Goal: Task Accomplishment & Management: Manage account settings

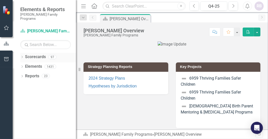
click at [21, 56] on icon "Dropdown" at bounding box center [22, 57] width 4 height 3
click at [22, 85] on icon at bounding box center [22, 86] width 1 height 2
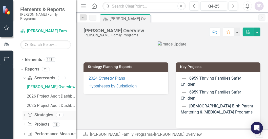
scroll to position [20, 0]
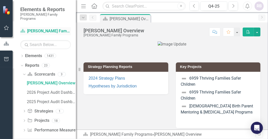
click at [22, 29] on icon at bounding box center [23, 31] width 5 height 4
click at [22, 64] on icon "Dropdown" at bounding box center [21, 66] width 3 height 4
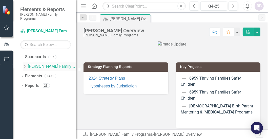
click at [25, 65] on icon "Dropdown" at bounding box center [25, 66] width 4 height 3
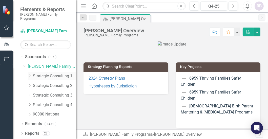
click at [57, 73] on link "Strategic Consulting 1" at bounding box center [54, 76] width 43 height 6
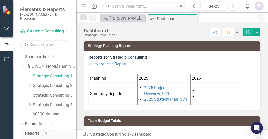
click at [22, 133] on icon "Dropdown" at bounding box center [22, 134] width 4 height 3
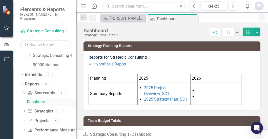
click at [29, 100] on div "Dashboard" at bounding box center [51, 102] width 49 height 5
click at [24, 91] on icon "Dropdown" at bounding box center [23, 93] width 3 height 4
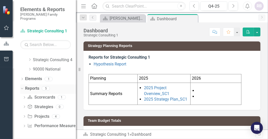
scroll to position [41, 0]
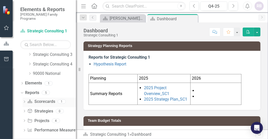
click at [24, 101] on icon "Dropdown" at bounding box center [25, 102] width 4 height 3
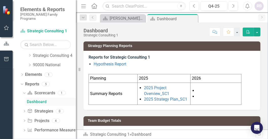
click at [36, 100] on div "Dashboard" at bounding box center [51, 102] width 49 height 5
click at [25, 120] on icon "Dropdown" at bounding box center [25, 121] width 4 height 3
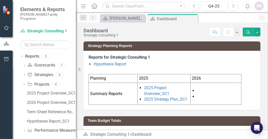
scroll to position [77, 0]
click at [25, 130] on icon "Dropdown" at bounding box center [25, 131] width 4 height 3
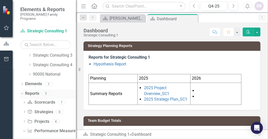
click at [21, 92] on icon "Dropdown" at bounding box center [21, 94] width 3 height 4
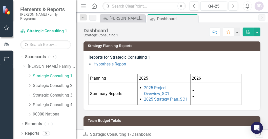
scroll to position [0, 0]
click at [29, 74] on icon "Dropdown" at bounding box center [30, 75] width 4 height 3
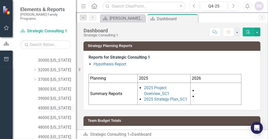
scroll to position [76, 0]
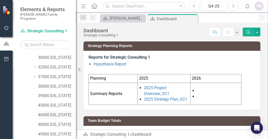
click at [45, 112] on link "46000 [US_STATE]" at bounding box center [57, 115] width 38 height 6
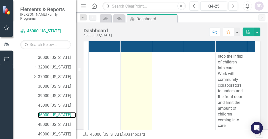
scroll to position [177, 0]
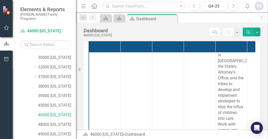
click at [51, 112] on link "46000 [US_STATE]" at bounding box center [57, 115] width 38 height 6
click at [65, 112] on link "46000 [US_STATE]" at bounding box center [57, 115] width 38 height 6
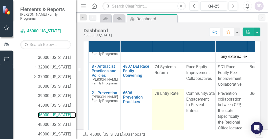
scroll to position [51, 0]
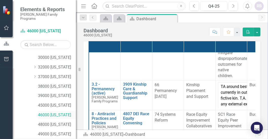
click at [55, 112] on link "46000 [US_STATE]" at bounding box center [57, 115] width 38 height 6
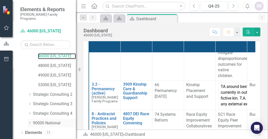
scroll to position [139, 0]
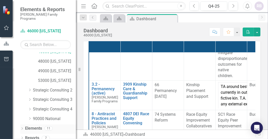
click at [22, 128] on icon "Dropdown" at bounding box center [22, 129] width 4 height 3
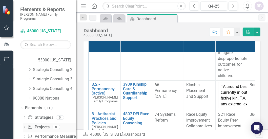
scroll to position [168, 0]
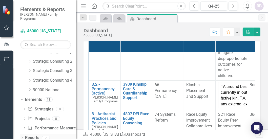
click at [22, 137] on icon "Dropdown" at bounding box center [22, 138] width 4 height 3
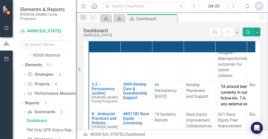
scroll to position [231, 0]
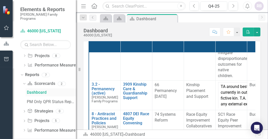
click at [31, 89] on link "Dashboard" at bounding box center [51, 93] width 50 height 8
click at [24, 82] on icon "Dropdown" at bounding box center [23, 84] width 3 height 4
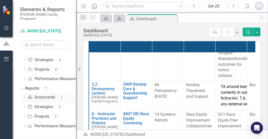
scroll to position [213, 0]
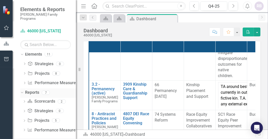
click at [21, 91] on icon "Dropdown" at bounding box center [21, 93] width 3 height 4
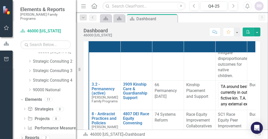
click at [21, 137] on div "Dropdown" at bounding box center [22, 139] width 4 height 4
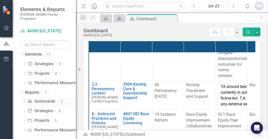
click at [24, 101] on icon "Dropdown" at bounding box center [25, 102] width 4 height 3
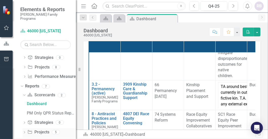
scroll to position [231, 0]
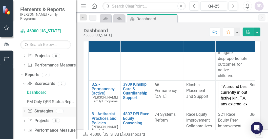
click at [24, 111] on icon "Dropdown" at bounding box center [25, 112] width 4 height 3
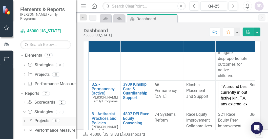
click at [24, 120] on icon "Dropdown" at bounding box center [25, 121] width 4 height 3
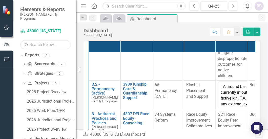
scroll to position [259, 0]
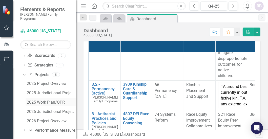
click at [28, 100] on div "2025 Work Plan/QPR" at bounding box center [51, 102] width 49 height 5
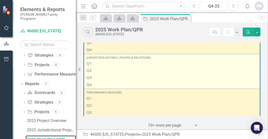
scroll to position [101, 0]
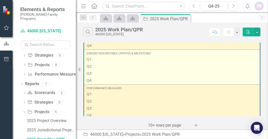
click at [99, 69] on p "Q2:" at bounding box center [172, 66] width 171 height 7
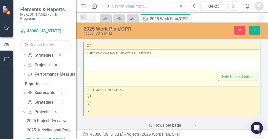
type textarea "<p>Q1:</p> <p>Q2:</p> <p>Q3:</p> <p>Q4:</p>"
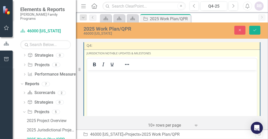
scroll to position [0, 0]
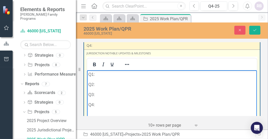
click at [106, 88] on p "Q2:" at bounding box center [171, 85] width 167 height 6
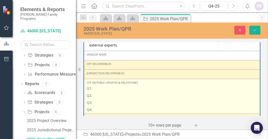
scroll to position [340, 0]
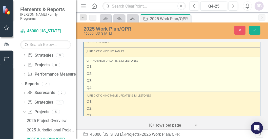
drag, startPoint x: 95, startPoint y: 74, endPoint x: 104, endPoint y: 76, distance: 9.3
click at [98, 74] on p "Q2:" at bounding box center [172, 73] width 171 height 7
click at [96, 76] on p "Q2:" at bounding box center [172, 73] width 171 height 7
click at [97, 76] on p "Q2:" at bounding box center [172, 73] width 171 height 7
click at [93, 76] on p "Q2:" at bounding box center [172, 73] width 171 height 7
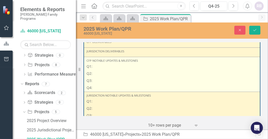
click at [93, 76] on p "Q2:" at bounding box center [172, 73] width 171 height 7
click at [95, 75] on p "Q2:" at bounding box center [172, 73] width 171 height 7
click at [96, 75] on p "Q2:" at bounding box center [172, 73] width 171 height 7
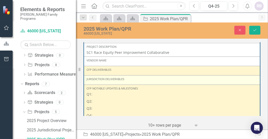
scroll to position [492, 0]
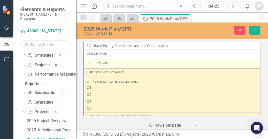
click at [122, 65] on div "CFP Deliverables" at bounding box center [172, 63] width 171 height 4
click at [124, 64] on div "CFP Deliverables" at bounding box center [172, 63] width 171 height 4
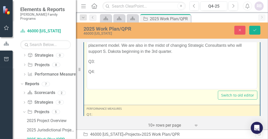
scroll to position [177, 0]
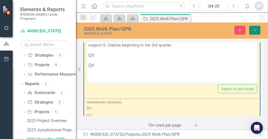
click at [256, 30] on icon "Save" at bounding box center [255, 30] width 5 height 4
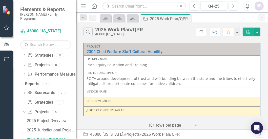
scroll to position [51, 0]
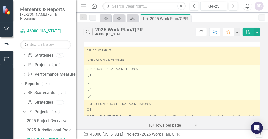
click at [98, 84] on p "Q2:" at bounding box center [172, 81] width 171 height 7
click at [97, 84] on p "Q2:" at bounding box center [172, 81] width 171 height 7
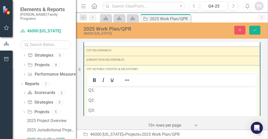
scroll to position [0, 0]
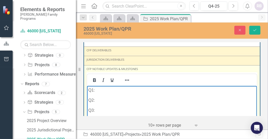
drag, startPoint x: 104, startPoint y: 104, endPoint x: 112, endPoint y: 99, distance: 9.6
click at [104, 103] on p "Q2:" at bounding box center [171, 100] width 167 height 6
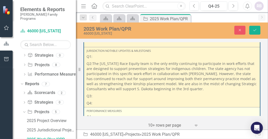
scroll to position [228, 0]
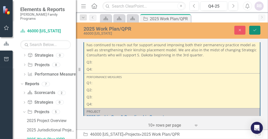
click at [254, 30] on icon "Save" at bounding box center [255, 30] width 5 height 4
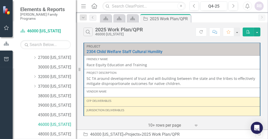
scroll to position [60, 0]
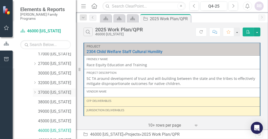
click at [40, 90] on link "37000 [US_STATE]" at bounding box center [57, 93] width 38 height 6
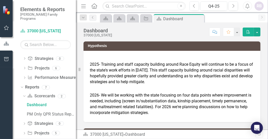
scroll to position [231, 0]
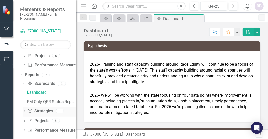
click at [24, 111] on icon "Dropdown" at bounding box center [25, 112] width 4 height 3
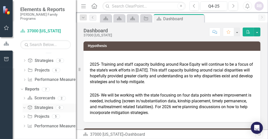
scroll to position [212, 0]
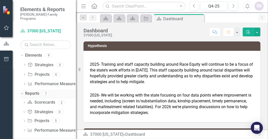
click at [22, 92] on icon "Dropdown" at bounding box center [21, 94] width 3 height 4
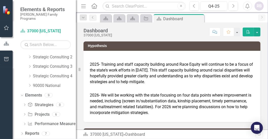
scroll to position [168, 0]
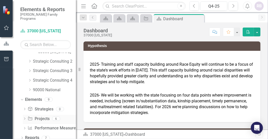
click at [25, 118] on icon "Dropdown" at bounding box center [25, 119] width 4 height 3
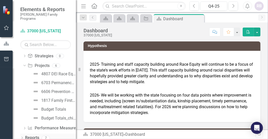
click at [21, 137] on icon "Dropdown" at bounding box center [22, 138] width 4 height 3
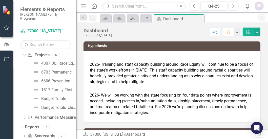
scroll to position [266, 0]
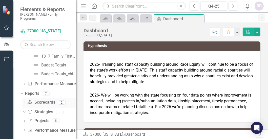
click at [24, 102] on icon "Dropdown" at bounding box center [25, 103] width 4 height 3
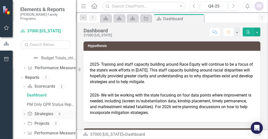
scroll to position [284, 0]
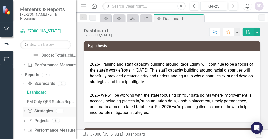
click at [25, 111] on icon "Dropdown" at bounding box center [25, 112] width 4 height 3
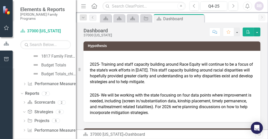
click at [24, 120] on icon "Dropdown" at bounding box center [25, 121] width 4 height 3
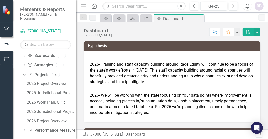
scroll to position [312, 0]
click at [28, 100] on div "2025 Work Plan/QPR" at bounding box center [51, 102] width 49 height 5
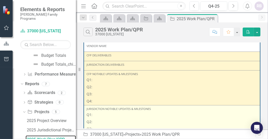
scroll to position [76, 0]
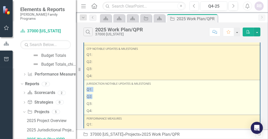
drag, startPoint x: 87, startPoint y: 92, endPoint x: 85, endPoint y: 93, distance: 2.9
click at [85, 93] on td "Jurisdiction Notable Updates & Milestones Q1: Q2: Q3: Q4:" at bounding box center [172, 97] width 176 height 35
click at [102, 98] on p "Q2:" at bounding box center [172, 96] width 171 height 7
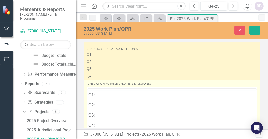
scroll to position [0, 0]
drag, startPoint x: 102, startPoint y: 119, endPoint x: 109, endPoint y: 116, distance: 8.4
click at [105, 117] on p "Q2:" at bounding box center [171, 115] width 167 height 6
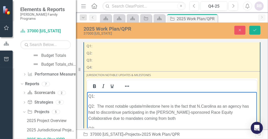
scroll to position [92, 0]
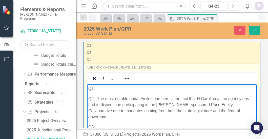
click at [229, 103] on p "Q2: The most notable update/milestone here is the fact that N.Carolina as an ag…" at bounding box center [171, 108] width 167 height 24
drag, startPoint x: 198, startPoint y: 124, endPoint x: 200, endPoint y: 122, distance: 3.0
click at [197, 120] on p "Q2: The most notable update/milestone here is the fact that N. Carolina as an a…" at bounding box center [171, 108] width 167 height 24
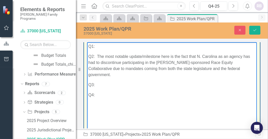
scroll to position [143, 0]
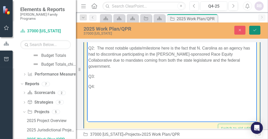
click at [253, 31] on icon "Save" at bounding box center [255, 30] width 5 height 4
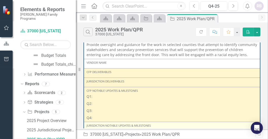
scroll to position [76, 0]
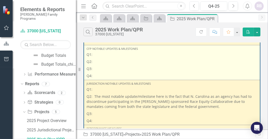
click at [95, 63] on p "Q2:" at bounding box center [172, 61] width 171 height 7
click at [94, 64] on p "Q2:" at bounding box center [172, 61] width 171 height 7
click at [93, 64] on p "Q2:" at bounding box center [172, 61] width 171 height 7
click at [90, 63] on p "Q2:" at bounding box center [172, 61] width 171 height 7
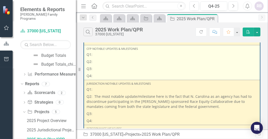
click at [89, 63] on p "Q2:" at bounding box center [172, 61] width 171 height 7
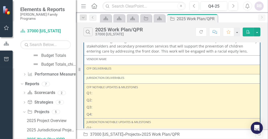
scroll to position [34, 0]
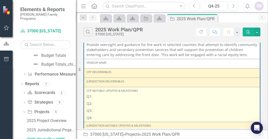
click at [95, 105] on p "Q2:" at bounding box center [172, 103] width 171 height 7
click at [96, 104] on p "Q2:" at bounding box center [172, 103] width 171 height 7
click at [91, 107] on p "Q2:" at bounding box center [172, 103] width 171 height 7
click at [87, 107] on p "Q2:" at bounding box center [172, 103] width 171 height 7
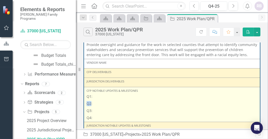
click at [87, 106] on p "Q2:" at bounding box center [172, 103] width 171 height 7
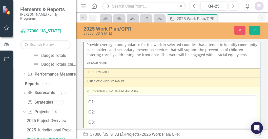
scroll to position [0, 0]
drag, startPoint x: 100, startPoint y: 125, endPoint x: 104, endPoint y: 123, distance: 3.5
click at [100, 124] on p "Q2:" at bounding box center [171, 122] width 167 height 6
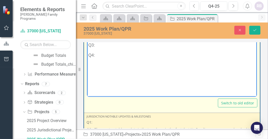
scroll to position [57, 0]
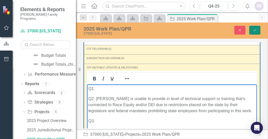
click at [256, 31] on icon "Save" at bounding box center [255, 30] width 5 height 4
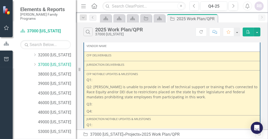
scroll to position [85, 0]
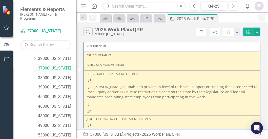
click at [56, 66] on link "37000 [US_STATE]" at bounding box center [57, 69] width 38 height 6
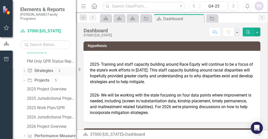
scroll to position [330, 0]
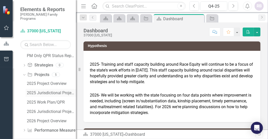
click at [36, 91] on div "2025 Jurisdictional Projects Assessment" at bounding box center [51, 93] width 49 height 5
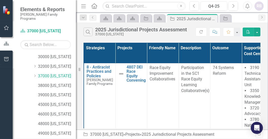
scroll to position [59, 0]
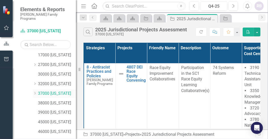
click at [35, 92] on icon "Dropdown" at bounding box center [35, 93] width 4 height 3
click at [66, 101] on link "37035 Catawba" at bounding box center [59, 104] width 33 height 6
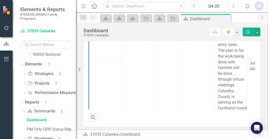
scroll to position [289, 0]
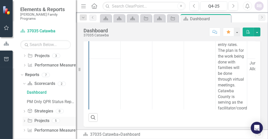
click at [24, 120] on icon "Dropdown" at bounding box center [25, 121] width 4 height 3
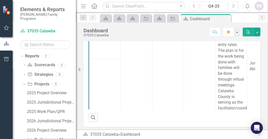
scroll to position [314, 0]
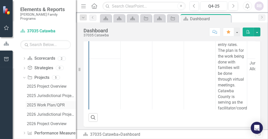
click at [28, 103] on div "2025 Work Plan/QPR" at bounding box center [51, 105] width 49 height 5
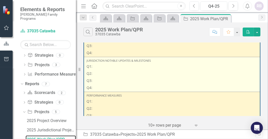
scroll to position [101, 0]
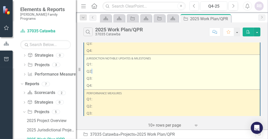
drag, startPoint x: 103, startPoint y: 73, endPoint x: 92, endPoint y: 74, distance: 10.6
click at [92, 74] on p "Q2:" at bounding box center [172, 71] width 171 height 7
click at [90, 74] on p "Q2:" at bounding box center [172, 71] width 171 height 7
click at [89, 74] on p "Q2:" at bounding box center [172, 71] width 171 height 7
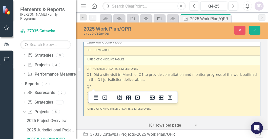
scroll to position [349, 0]
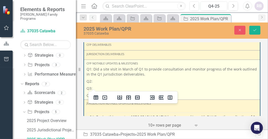
click at [96, 84] on p "Q2:" at bounding box center [172, 81] width 171 height 7
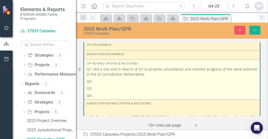
click at [97, 83] on p "Q2:" at bounding box center [172, 81] width 171 height 7
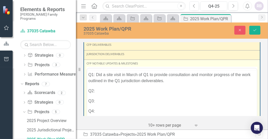
scroll to position [0, 0]
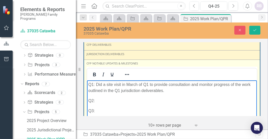
drag, startPoint x: 100, startPoint y: 105, endPoint x: 132, endPoint y: 99, distance: 33.0
click at [100, 104] on p "Q2:" at bounding box center [171, 101] width 167 height 6
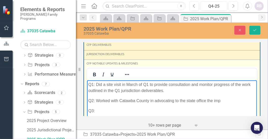
scroll to position [352, 0]
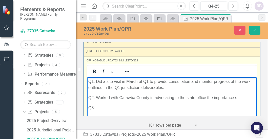
click at [120, 101] on p "Q2: Worked with Catawba County in advocating to the state office the importance…" at bounding box center [171, 98] width 167 height 6
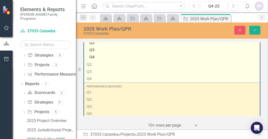
scroll to position [614, 0]
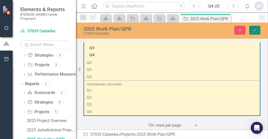
click at [253, 30] on icon "Save" at bounding box center [255, 30] width 5 height 4
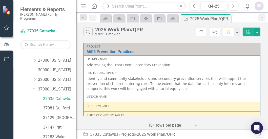
scroll to position [0, 0]
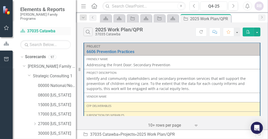
click at [23, 29] on icon at bounding box center [23, 31] width 5 height 4
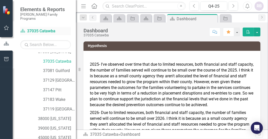
scroll to position [242, 0]
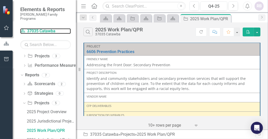
scroll to position [279, 0]
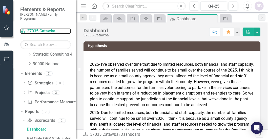
scroll to position [242, 0]
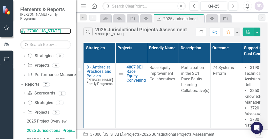
scroll to position [270, 0]
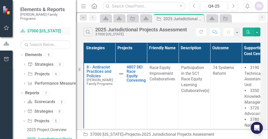
click at [21, 29] on icon "Scorecard" at bounding box center [22, 31] width 5 height 4
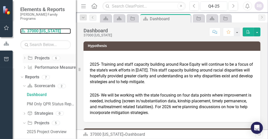
scroll to position [292, 0]
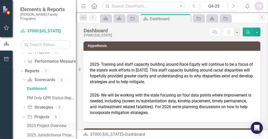
click at [43, 124] on div "2025 Project Overview" at bounding box center [51, 126] width 49 height 5
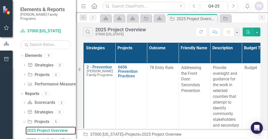
scroll to position [261, 0]
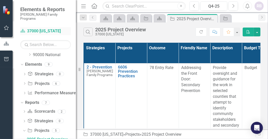
click at [43, 28] on link "Scorecard 37000 [US_STATE]" at bounding box center [45, 31] width 51 height 6
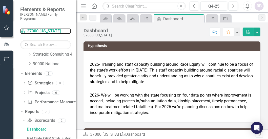
scroll to position [242, 0]
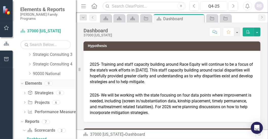
click at [21, 82] on icon "Dropdown" at bounding box center [21, 84] width 3 height 4
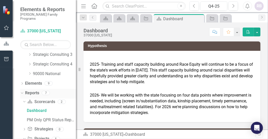
click at [22, 91] on icon "Dropdown" at bounding box center [21, 93] width 3 height 4
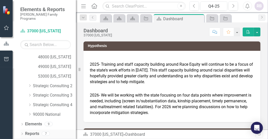
scroll to position [197, 0]
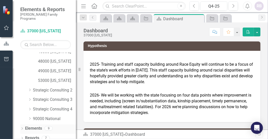
click at [21, 128] on icon "Dropdown" at bounding box center [22, 129] width 4 height 3
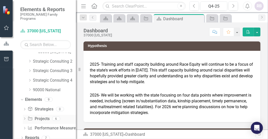
scroll to position [226, 0]
click at [23, 137] on icon "Dropdown" at bounding box center [22, 138] width 4 height 3
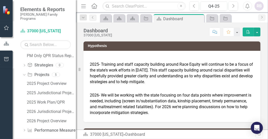
scroll to position [293, 0]
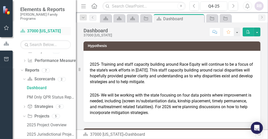
click at [60, 28] on link "Scorecard 37000 [US_STATE]" at bounding box center [45, 31] width 51 height 6
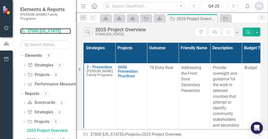
scroll to position [261, 0]
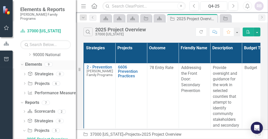
click at [22, 63] on icon "Dropdown" at bounding box center [21, 65] width 3 height 4
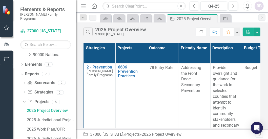
click at [22, 72] on icon "Dropdown" at bounding box center [21, 74] width 3 height 4
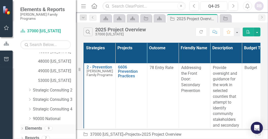
click at [21, 128] on icon "Dropdown" at bounding box center [22, 129] width 4 height 3
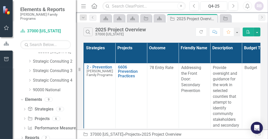
scroll to position [226, 0]
click at [21, 137] on icon "Dropdown" at bounding box center [22, 138] width 4 height 3
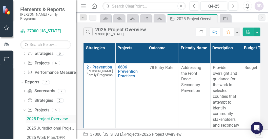
click at [30, 117] on div "2025 Project Overview" at bounding box center [51, 119] width 49 height 5
click at [23, 108] on icon "Dropdown" at bounding box center [23, 110] width 3 height 4
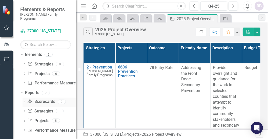
click at [25, 101] on icon "Dropdown" at bounding box center [25, 102] width 4 height 3
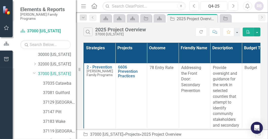
scroll to position [79, 0]
click at [47, 100] on link "37129 [GEOGRAPHIC_DATA]" at bounding box center [59, 103] width 33 height 6
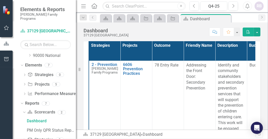
scroll to position [289, 0]
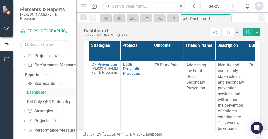
click at [30, 90] on div "Dashboard" at bounding box center [51, 92] width 49 height 5
click at [24, 82] on icon "Dropdown" at bounding box center [23, 84] width 3 height 4
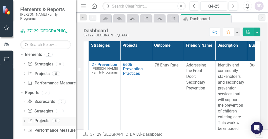
click at [25, 120] on icon at bounding box center [24, 121] width 1 height 2
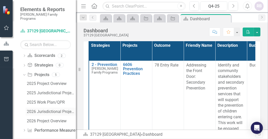
scroll to position [317, 0]
click at [35, 100] on div "2025 Work Plan/QPR" at bounding box center [51, 102] width 49 height 5
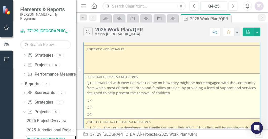
scroll to position [76, 0]
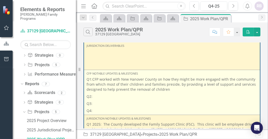
click at [96, 97] on p "Q2:" at bounding box center [172, 96] width 171 height 7
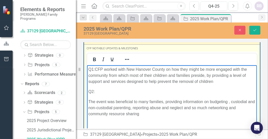
scroll to position [117, 0]
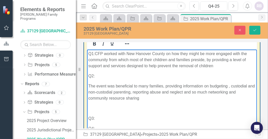
click at [89, 101] on p "The event was beneficial to many families, providing information on budgeting ,…" at bounding box center [171, 92] width 167 height 18
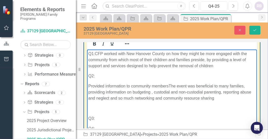
click at [124, 101] on p "Provided information to community membersThe event was beneficial to many famil…" at bounding box center [171, 92] width 167 height 18
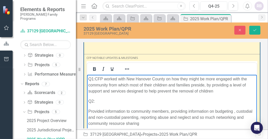
scroll to position [25, 0]
click at [88, 102] on body "Q1:CFP worked with New Hanover County on how they might be more engaged with th…" at bounding box center [172, 119] width 170 height 88
drag, startPoint x: 192, startPoint y: 101, endPoint x: 194, endPoint y: 93, distance: 8.1
click at [192, 108] on p "Sponsored an event forProvided information to community members, providing info…" at bounding box center [171, 117] width 167 height 18
click at [192, 108] on p "Sponsored an event for community members, providing information on budgeting , …" at bounding box center [171, 117] width 167 height 18
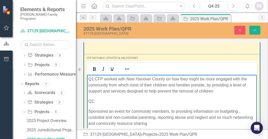
click at [218, 108] on p "Sponsored an event for community members, to providing information on budgeting…" at bounding box center [171, 117] width 167 height 18
click at [88, 102] on body "Q1:CFP worked with New Hanover County on how they might be more engaged with th…" at bounding box center [172, 119] width 170 height 88
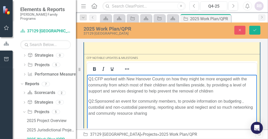
click at [198, 98] on p "Q2: Sponsored an event for community members, to provide information on budgeti…" at bounding box center [171, 107] width 167 height 18
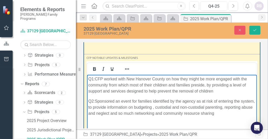
click at [232, 106] on p "Q2: Sponsored an event for families identified by the agency as at risk of ente…" at bounding box center [171, 107] width 167 height 18
click at [241, 107] on p "Q2: Sponsored an event for families identified by the agency as at risk of ente…" at bounding box center [171, 107] width 167 height 18
click at [187, 116] on p "Q2: Sponsored an event for families identified by the agency as at risk of ente…" at bounding box center [171, 107] width 167 height 18
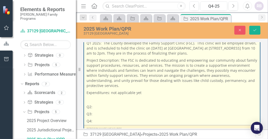
scroll to position [244, 0]
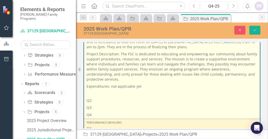
click at [95, 102] on p "Q2:" at bounding box center [172, 100] width 171 height 7
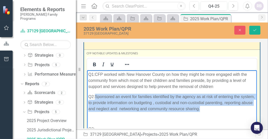
scroll to position [104, 0]
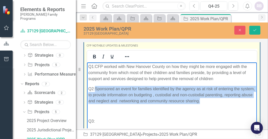
drag, startPoint x: 98, startPoint y: 102, endPoint x: 210, endPoint y: 123, distance: 114.7
click at [215, 104] on p "Q2: Sponsored an event for families identified by the agency as at risk of ente…" at bounding box center [171, 95] width 167 height 18
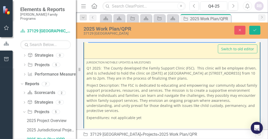
scroll to position [231, 0]
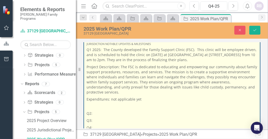
drag, startPoint x: 101, startPoint y: 115, endPoint x: 95, endPoint y: 116, distance: 6.0
click at [92, 115] on p "Q2:" at bounding box center [172, 113] width 171 height 7
click at [93, 114] on p "Q2:" at bounding box center [172, 113] width 171 height 7
click at [90, 115] on p "Q2:" at bounding box center [172, 113] width 171 height 7
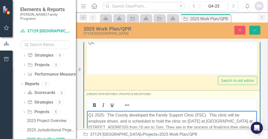
scroll to position [155, 0]
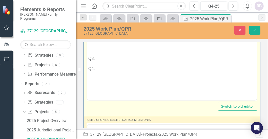
click at [99, 41] on p "Q2:" at bounding box center [171, 38] width 167 height 6
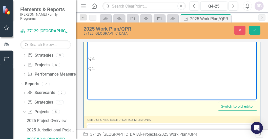
click at [100, 41] on p "Q2:" at bounding box center [171, 38] width 167 height 6
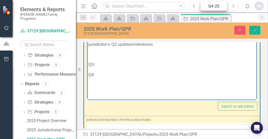
scroll to position [0, 0]
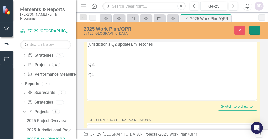
click at [255, 32] on icon "Save" at bounding box center [255, 30] width 5 height 4
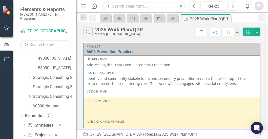
scroll to position [190, 0]
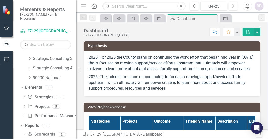
scroll to position [242, 0]
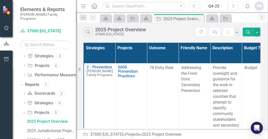
scroll to position [261, 0]
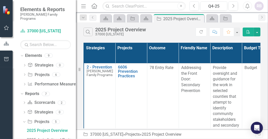
scroll to position [261, 0]
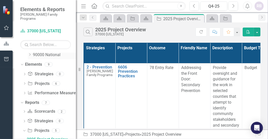
click at [30, 53] on icon "Dropdown" at bounding box center [30, 54] width 4 height 3
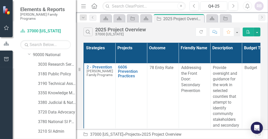
scroll to position [362, 0]
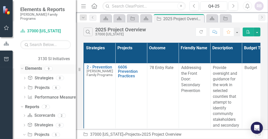
click at [22, 67] on icon "Dropdown" at bounding box center [21, 69] width 3 height 4
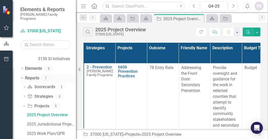
click at [21, 76] on icon "Dropdown" at bounding box center [21, 78] width 3 height 4
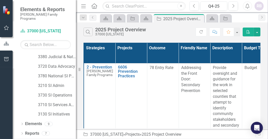
scroll to position [302, 0]
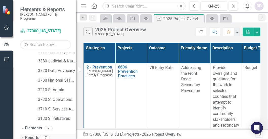
click at [23, 137] on icon "Dropdown" at bounding box center [22, 138] width 4 height 3
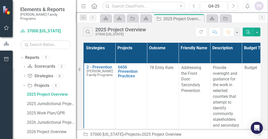
scroll to position [393, 0]
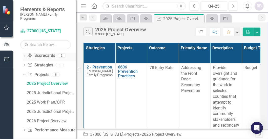
click at [25, 55] on icon "Dropdown" at bounding box center [25, 56] width 4 height 3
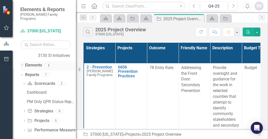
click at [22, 64] on div "Dropdown" at bounding box center [22, 66] width 4 height 4
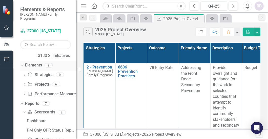
click at [22, 65] on div "Dropdown" at bounding box center [22, 66] width 4 height 3
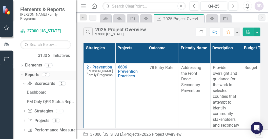
click at [24, 74] on div "Dropdown" at bounding box center [22, 75] width 4 height 3
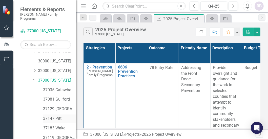
scroll to position [76, 0]
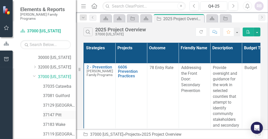
click at [57, 112] on link "37147 Pitt" at bounding box center [59, 115] width 33 height 6
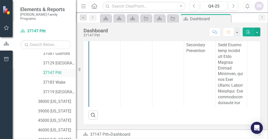
scroll to position [127, 0]
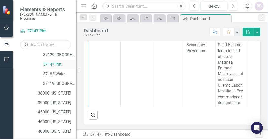
click at [58, 62] on link "37147 Pitt" at bounding box center [59, 65] width 33 height 6
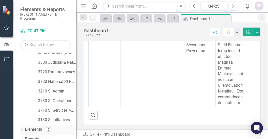
scroll to position [302, 0]
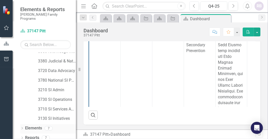
click at [22, 128] on icon "Dropdown" at bounding box center [22, 129] width 4 height 3
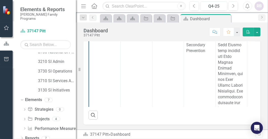
scroll to position [331, 0]
click at [24, 118] on icon "Dropdown" at bounding box center [25, 119] width 4 height 3
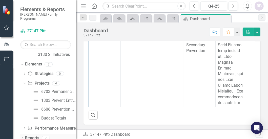
click at [22, 137] on div "Dropdown" at bounding box center [22, 139] width 4 height 4
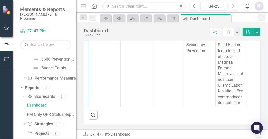
scroll to position [430, 0]
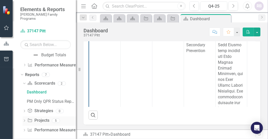
click at [23, 120] on icon "Dropdown" at bounding box center [25, 121] width 4 height 3
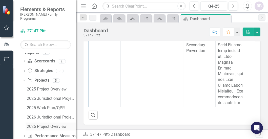
scroll to position [455, 0]
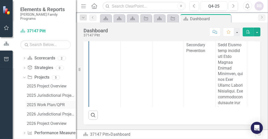
click at [38, 103] on div "2025 Work Plan/QPR" at bounding box center [51, 105] width 49 height 5
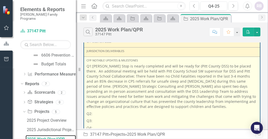
scroll to position [127, 0]
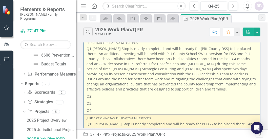
click at [87, 97] on p "Q2:" at bounding box center [172, 96] width 171 height 7
click at [87, 99] on p "Q2:" at bounding box center [172, 96] width 171 height 7
click at [87, 98] on p "Q2:" at bounding box center [172, 96] width 171 height 7
click at [92, 99] on p "Q2:" at bounding box center [172, 96] width 171 height 7
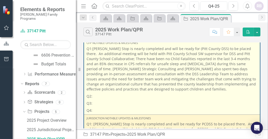
click at [93, 98] on p "Q2:" at bounding box center [172, 96] width 171 height 7
click at [89, 100] on p "Q2:" at bounding box center [172, 96] width 171 height 7
click at [89, 99] on p "Q2:" at bounding box center [172, 96] width 171 height 7
click at [88, 97] on p "Q2:" at bounding box center [172, 96] width 171 height 7
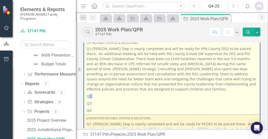
click at [102, 97] on p "Q2:" at bounding box center [172, 96] width 171 height 7
click at [100, 96] on p "Q2:" at bounding box center [172, 96] width 171 height 7
click at [90, 98] on p "Q2:" at bounding box center [172, 96] width 171 height 7
click at [101, 98] on p "Q2:" at bounding box center [172, 96] width 171 height 7
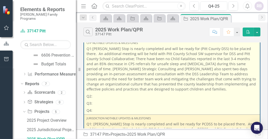
click at [101, 98] on p "Q2:" at bounding box center [172, 96] width 171 height 7
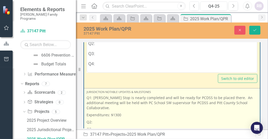
scroll to position [228, 0]
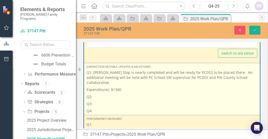
click at [100, 100] on p "Q2:" at bounding box center [172, 96] width 171 height 7
click at [100, 99] on p "Q2:" at bounding box center [172, 96] width 171 height 7
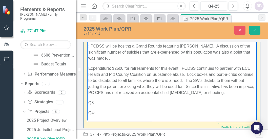
scroll to position [0, 0]
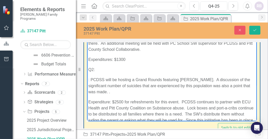
click at [90, 91] on p ": PCDSS will be hositng a Grand Rounds featuring [PERSON_NAME]. A discussion of…" at bounding box center [171, 86] width 167 height 18
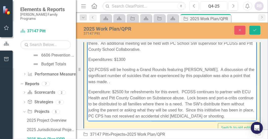
drag, startPoint x: 115, startPoint y: 78, endPoint x: 113, endPoint y: 75, distance: 4.4
click at [115, 78] on p "Q2: PCDSS will be hositng a Grand Rounds featuring [PERSON_NAME]. A discussion …" at bounding box center [171, 76] width 167 height 18
click at [137, 78] on p "Q2: [GEOGRAPHIC_DATA] will be hositng a Grand Rounds featuring [PERSON_NAME]. A…" at bounding box center [171, 76] width 167 height 18
click at [142, 78] on p "Q2: Pitt County hositng a Grand Rounds featuring [PERSON_NAME]. A discussion of…" at bounding box center [171, 76] width 167 height 18
click at [124, 78] on p "Q2: [GEOGRAPHIC_DATA] hosted a Grand Rounds featuring [PERSON_NAME]. A discussi…" at bounding box center [171, 76] width 167 height 18
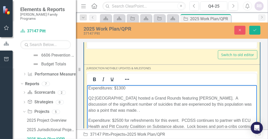
scroll to position [252, 0]
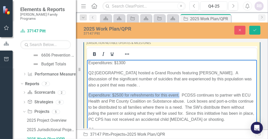
drag, startPoint x: 202, startPoint y: 66, endPoint x: 79, endPoint y: 68, distance: 122.3
click at [87, 68] on html "Q1: [PERSON_NAME] Stop is nearly completed and will be ready for PCDSS to be pl…" at bounding box center [172, 92] width 170 height 112
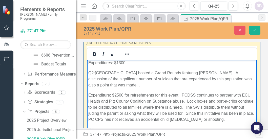
scroll to position [58, 0]
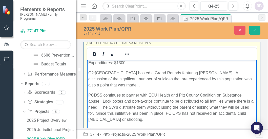
click at [90, 92] on p "PCDSS continues to partner with ECU Health and Pitt County Coalition on Substan…" at bounding box center [171, 107] width 167 height 30
click at [89, 92] on p "PCDSS continues to partner with ECU Health and Pitt County Coalition on Substan…" at bounding box center [171, 107] width 167 height 30
click at [106, 92] on p "PCDSS continues to partner with ECU Health and Pitt County Coalition on Substan…" at bounding box center [171, 107] width 167 height 30
click at [147, 98] on p "Pitt County continues to partner with ECU Health and Pitt County Coalition on S…" at bounding box center [171, 107] width 167 height 30
click at [144, 104] on p "Pitt County continues to partner with ECU Health and Pitt County Coalition on S…" at bounding box center [171, 107] width 167 height 30
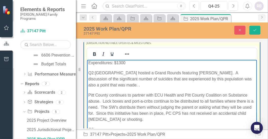
click at [142, 103] on p "Pitt County continues to partner with ECU Health and Pitt County Coalition on S…" at bounding box center [171, 107] width 167 height 30
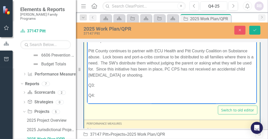
scroll to position [302, 0]
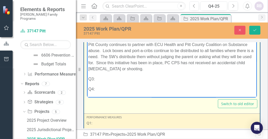
click at [230, 63] on p "Pitt County continues to partner with ECU Health and Pitt County Coalition on S…" at bounding box center [171, 57] width 167 height 30
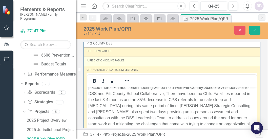
scroll to position [74, 0]
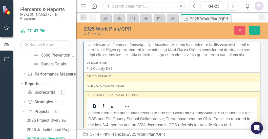
click at [120, 87] on div "Jurisdiction Deliverables" at bounding box center [172, 86] width 171 height 4
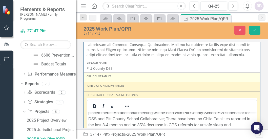
click at [123, 78] on div "CFP Deliverables" at bounding box center [172, 77] width 171 height 6
click at [124, 77] on div "CFP Deliverables" at bounding box center [172, 76] width 171 height 4
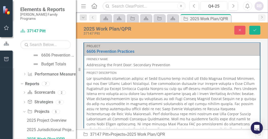
scroll to position [76, 0]
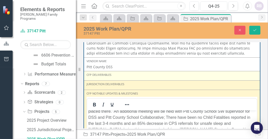
click at [96, 74] on div "CFP Deliverables" at bounding box center [172, 75] width 171 height 4
click at [95, 74] on div "CFP Deliverables" at bounding box center [172, 75] width 171 height 4
click at [95, 73] on div "CFP Deliverables" at bounding box center [172, 75] width 171 height 4
click at [112, 76] on div "CFP Deliverables" at bounding box center [172, 75] width 171 height 4
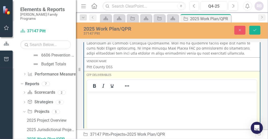
click at [112, 76] on div "CFP Deliverables" at bounding box center [172, 75] width 171 height 4
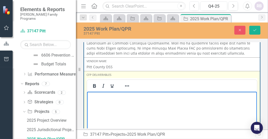
click at [120, 103] on body "Rich Text Area. Press ALT-0 for help." at bounding box center [172, 130] width 170 height 76
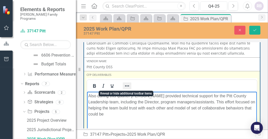
scroll to position [78, 0]
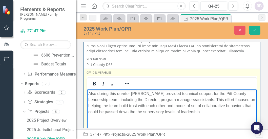
click at [162, 115] on p "Also during this quarter [PERSON_NAME] provided technical support for the Pitt …" at bounding box center [171, 103] width 167 height 24
click at [205, 115] on p "Also during this quarter [PERSON_NAME] provided technical support for the Pitt …" at bounding box center [171, 103] width 167 height 24
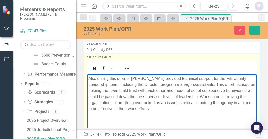
scroll to position [101, 0]
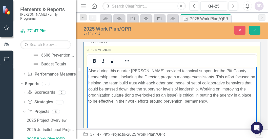
click at [130, 104] on p "Also during this quarter [PERSON_NAME] provided technical support for the Pitt …" at bounding box center [171, 86] width 167 height 36
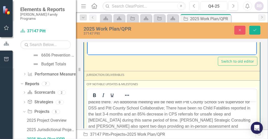
scroll to position [202, 0]
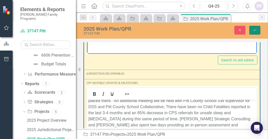
click at [251, 31] on button "Save" at bounding box center [254, 30] width 11 height 9
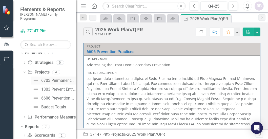
scroll to position [356, 0]
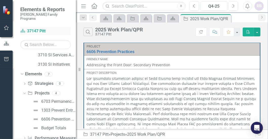
click at [22, 29] on icon at bounding box center [23, 31] width 5 height 4
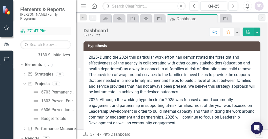
scroll to position [383, 0]
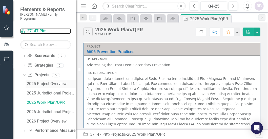
scroll to position [458, 0]
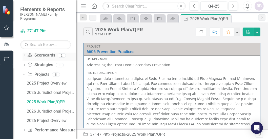
click at [24, 55] on icon "Dropdown" at bounding box center [25, 56] width 4 height 3
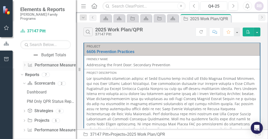
click at [24, 64] on icon "Dropdown" at bounding box center [25, 65] width 4 height 3
click at [24, 82] on icon "Dropdown" at bounding box center [23, 84] width 3 height 4
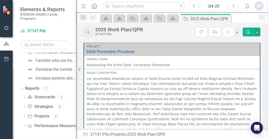
scroll to position [403, 0]
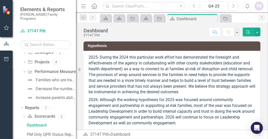
scroll to position [374, 0]
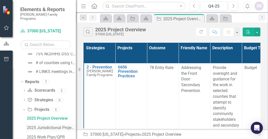
scroll to position [444, 0]
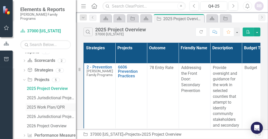
click at [29, 105] on div "2025 Work Plan/QPR" at bounding box center [51, 107] width 49 height 5
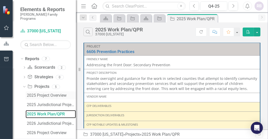
scroll to position [449, 0]
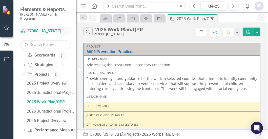
click at [24, 29] on icon at bounding box center [23, 31] width 5 height 4
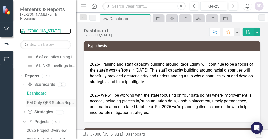
scroll to position [416, 0]
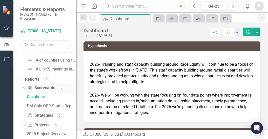
click at [24, 86] on icon "Dropdown" at bounding box center [23, 88] width 3 height 4
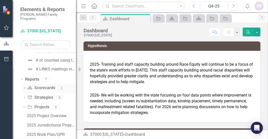
click at [24, 87] on icon "Dropdown" at bounding box center [25, 88] width 4 height 3
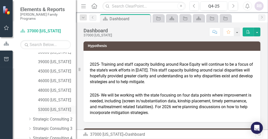
scroll to position [92, 0]
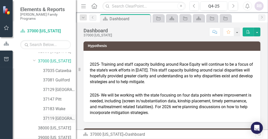
click at [46, 116] on link "37119 [GEOGRAPHIC_DATA]" at bounding box center [59, 119] width 33 height 6
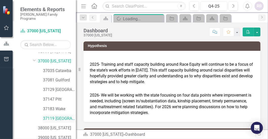
click at [46, 116] on link "37119 [GEOGRAPHIC_DATA]" at bounding box center [59, 119] width 33 height 6
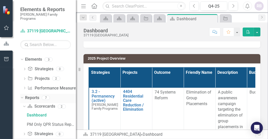
scroll to position [394, 0]
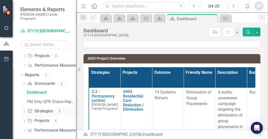
click at [24, 111] on icon "Dropdown" at bounding box center [25, 112] width 4 height 3
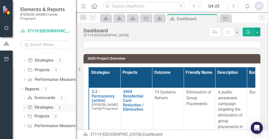
scroll to position [375, 0]
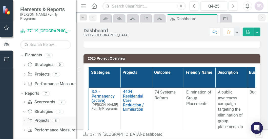
click at [24, 120] on icon "Dropdown" at bounding box center [25, 121] width 4 height 3
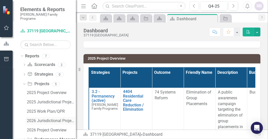
scroll to position [422, 0]
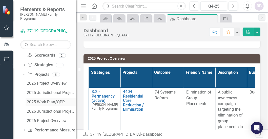
click at [41, 100] on div "2025 Work Plan/QPR" at bounding box center [51, 102] width 49 height 5
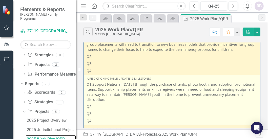
scroll to position [127, 0]
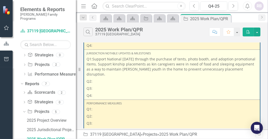
click at [98, 85] on p "Q2:" at bounding box center [172, 81] width 171 height 7
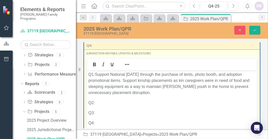
scroll to position [0, 0]
drag, startPoint x: 96, startPoint y: 119, endPoint x: 105, endPoint y: 113, distance: 10.6
click at [96, 106] on p "Q2:" at bounding box center [171, 103] width 167 height 6
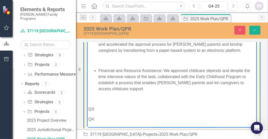
scroll to position [177, 0]
drag, startPoint x: 191, startPoint y: 104, endPoint x: 196, endPoint y: 103, distance: 4.8
click at [191, 92] on li "Financial and Resource Assistance: We approved childcare stipends and despite t…" at bounding box center [176, 80] width 157 height 24
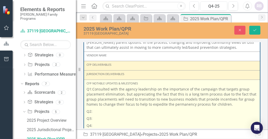
scroll to position [56, 0]
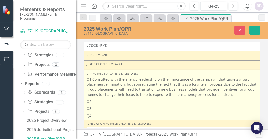
click at [97, 103] on p "Q2:" at bounding box center [172, 101] width 171 height 7
click at [90, 103] on p "Q2:" at bounding box center [172, 101] width 171 height 7
click at [90, 102] on p "Q2:" at bounding box center [172, 101] width 171 height 7
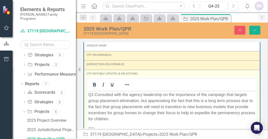
scroll to position [107, 0]
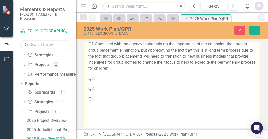
drag, startPoint x: 102, startPoint y: 93, endPoint x: 109, endPoint y: 90, distance: 8.1
click at [102, 82] on p "Q2:" at bounding box center [171, 78] width 167 height 6
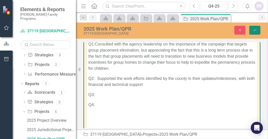
click at [253, 28] on icon "Save" at bounding box center [255, 30] width 5 height 4
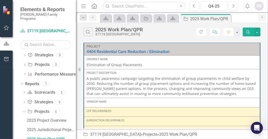
scroll to position [422, 0]
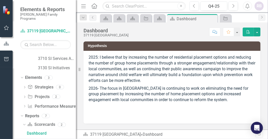
scroll to position [347, 0]
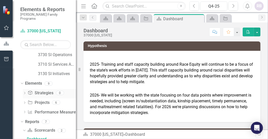
click at [25, 92] on icon at bounding box center [24, 93] width 1 height 2
click at [23, 102] on icon "Dropdown" at bounding box center [25, 103] width 4 height 3
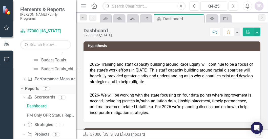
scroll to position [423, 0]
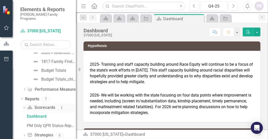
click at [23, 106] on icon "Dropdown" at bounding box center [23, 108] width 3 height 4
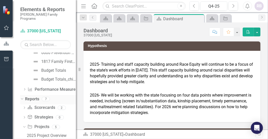
click at [22, 97] on icon "Dropdown" at bounding box center [21, 99] width 3 height 4
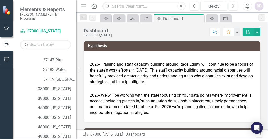
scroll to position [106, 0]
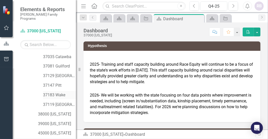
click at [59, 92] on link "37183 Wake" at bounding box center [59, 95] width 33 height 6
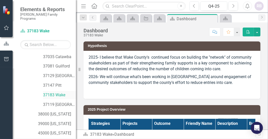
click at [61, 92] on link "37183 Wake" at bounding box center [59, 95] width 33 height 6
click at [60, 92] on link "37183 Wake" at bounding box center [59, 95] width 33 height 6
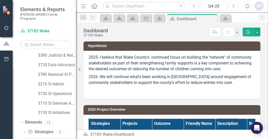
scroll to position [331, 0]
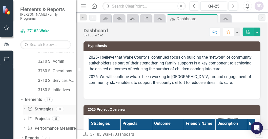
click at [25, 108] on div "Dropdown" at bounding box center [25, 110] width 4 height 4
click at [25, 118] on icon "Dropdown" at bounding box center [25, 119] width 4 height 3
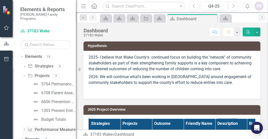
scroll to position [375, 0]
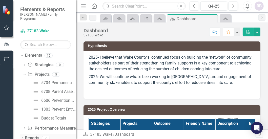
click at [22, 137] on icon "Dropdown" at bounding box center [22, 138] width 4 height 3
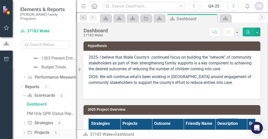
scroll to position [438, 0]
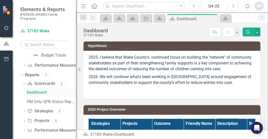
click at [31, 90] on div "Dashboard" at bounding box center [51, 92] width 49 height 5
click at [25, 111] on icon "Dropdown" at bounding box center [25, 112] width 4 height 3
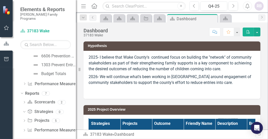
click at [25, 120] on icon "Dropdown" at bounding box center [25, 121] width 4 height 3
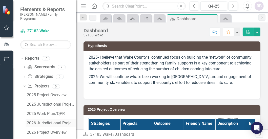
scroll to position [467, 0]
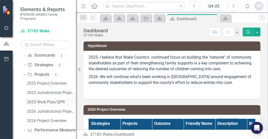
click at [37, 100] on div "2025 Work Plan/QPR" at bounding box center [51, 102] width 49 height 5
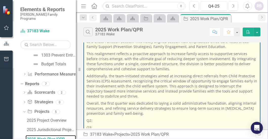
scroll to position [203, 0]
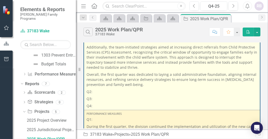
click at [98, 90] on p "Q2:" at bounding box center [172, 91] width 171 height 7
click at [98, 89] on p "Q2:" at bounding box center [172, 91] width 171 height 7
click at [96, 88] on p "Q2:" at bounding box center [172, 91] width 171 height 7
click at [88, 90] on p "Q2:" at bounding box center [172, 91] width 171 height 7
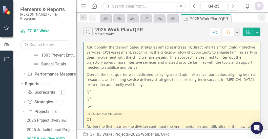
click at [89, 89] on p "Q2:" at bounding box center [172, 91] width 171 height 7
click at [91, 89] on p "Q2:" at bounding box center [172, 91] width 171 height 7
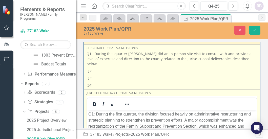
scroll to position [76, 0]
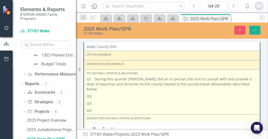
click at [96, 93] on p "Q2:" at bounding box center [172, 96] width 171 height 7
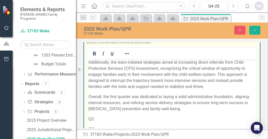
scroll to position [147, 0]
click at [98, 116] on p "Q2:" at bounding box center [171, 119] width 167 height 6
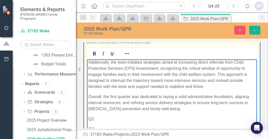
click at [98, 116] on p "Q2:" at bounding box center [171, 119] width 167 height 6
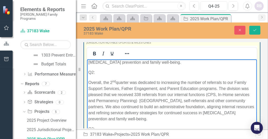
scroll to position [188, 0]
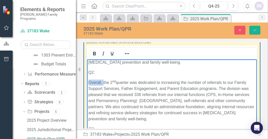
drag, startPoint x: 106, startPoint y: 84, endPoint x: 87, endPoint y: 84, distance: 18.7
click at [87, 84] on body "Q1: During the first quarter, the division focused heavily on administrative re…" at bounding box center [172, 45] width 170 height 205
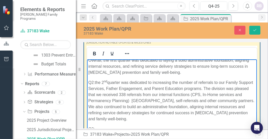
click at [99, 79] on p "Q2: the 2 nd quarter was dedicated to increasing the number of referrals to our…" at bounding box center [171, 100] width 167 height 43
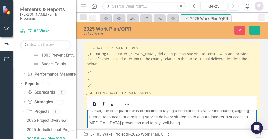
scroll to position [76, 0]
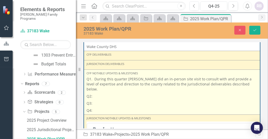
click at [93, 93] on p "Q2:" at bounding box center [172, 96] width 171 height 7
click at [94, 93] on p "Q2:" at bounding box center [172, 96] width 171 height 7
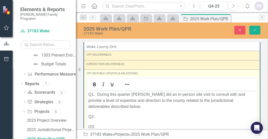
scroll to position [127, 0]
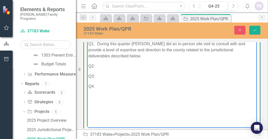
drag, startPoint x: 105, startPoint y: 73, endPoint x: 100, endPoint y: 73, distance: 5.3
click at [100, 69] on p "Q2:" at bounding box center [171, 66] width 167 height 6
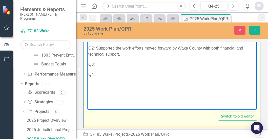
scroll to position [152, 0]
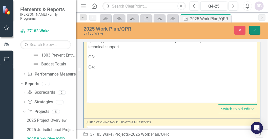
click at [253, 34] on button "Save" at bounding box center [254, 30] width 11 height 9
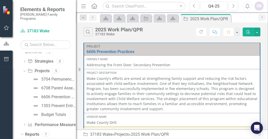
scroll to position [353, 0]
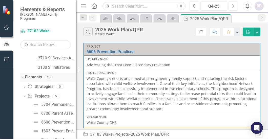
click at [23, 75] on div "Dropdown" at bounding box center [21, 77] width 4 height 4
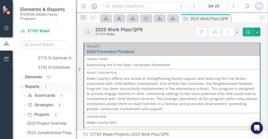
click at [21, 85] on icon "Dropdown" at bounding box center [21, 87] width 3 height 4
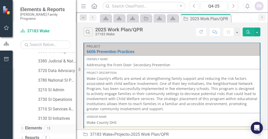
click at [21, 128] on icon "Dropdown" at bounding box center [22, 129] width 4 height 3
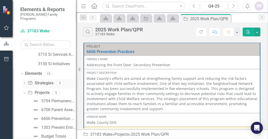
scroll to position [350, 0]
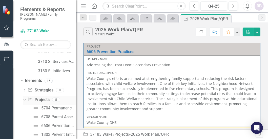
click at [24, 98] on icon "Dropdown" at bounding box center [24, 100] width 3 height 4
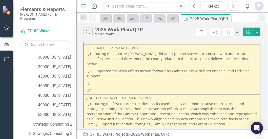
scroll to position [103, 0]
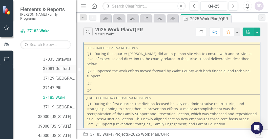
click at [65, 66] on link "37081 Guilford" at bounding box center [59, 69] width 33 height 6
click at [64, 66] on link "37081 Guilford" at bounding box center [59, 69] width 33 height 6
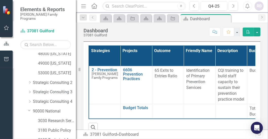
scroll to position [132, 0]
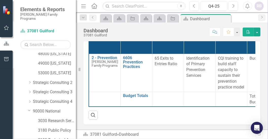
click at [149, 134] on div "Scorecard 37081 Guilford » Dashboard" at bounding box center [169, 135] width 173 height 6
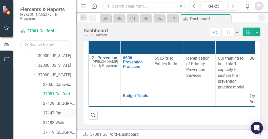
scroll to position [103, 0]
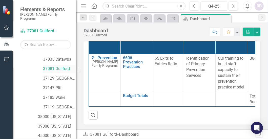
click at [60, 66] on link "37081 Guilford" at bounding box center [59, 69] width 33 height 6
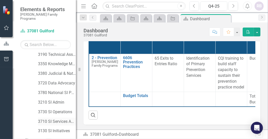
scroll to position [331, 0]
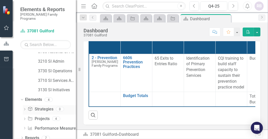
click at [25, 109] on icon "Dropdown" at bounding box center [25, 110] width 4 height 3
click at [24, 117] on div "Dropdown" at bounding box center [25, 119] width 4 height 4
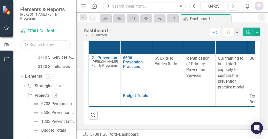
scroll to position [366, 0]
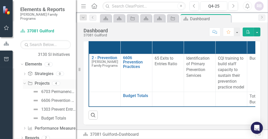
click at [24, 82] on icon "Dropdown" at bounding box center [24, 84] width 3 height 4
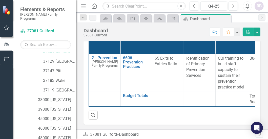
scroll to position [78, 0]
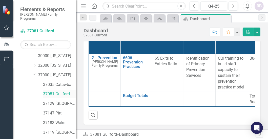
click at [58, 91] on link "37081 Guilford" at bounding box center [59, 94] width 33 height 6
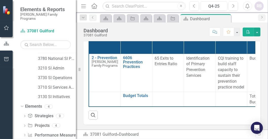
scroll to position [331, 0]
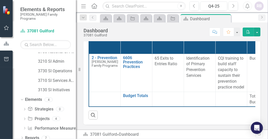
click at [21, 98] on icon "Dropdown" at bounding box center [21, 100] width 3 height 4
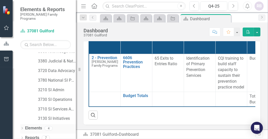
click at [22, 127] on icon at bounding box center [22, 128] width 1 height 2
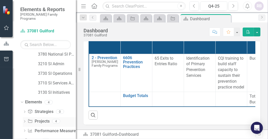
scroll to position [331, 0]
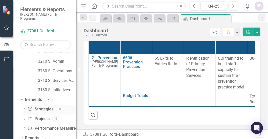
click at [23, 109] on icon "Dropdown" at bounding box center [25, 110] width 4 height 3
click at [25, 118] on icon "Dropdown" at bounding box center [25, 119] width 4 height 3
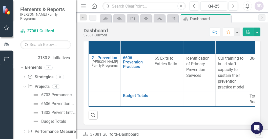
scroll to position [366, 0]
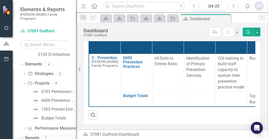
drag, startPoint x: 22, startPoint y: 132, endPoint x: 30, endPoint y: 128, distance: 9.3
click at [22, 137] on div "Dropdown" at bounding box center [22, 139] width 4 height 4
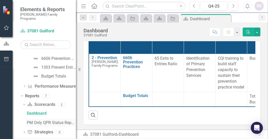
scroll to position [430, 0]
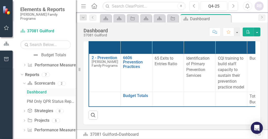
click at [27, 90] on div "Dashboard" at bounding box center [51, 92] width 49 height 5
click at [24, 110] on icon "Dropdown" at bounding box center [25, 111] width 4 height 3
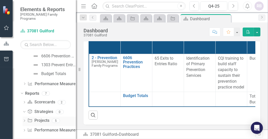
click at [24, 120] on icon at bounding box center [24, 121] width 1 height 2
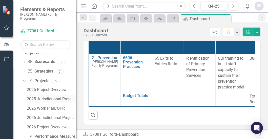
scroll to position [458, 0]
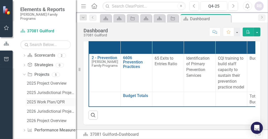
click at [40, 100] on div "2025 Work Plan/QPR" at bounding box center [51, 102] width 49 height 5
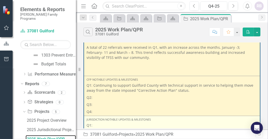
scroll to position [76, 0]
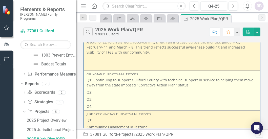
click at [97, 95] on p "Q2:" at bounding box center [172, 92] width 171 height 7
click at [94, 95] on p "Q2:" at bounding box center [172, 92] width 171 height 7
click at [93, 95] on p "Q2:" at bounding box center [172, 92] width 171 height 7
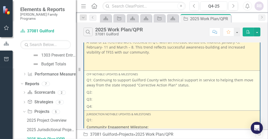
click at [93, 95] on p "Q2:" at bounding box center [172, 92] width 171 height 7
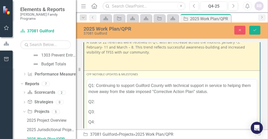
scroll to position [0, 0]
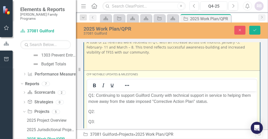
click at [103, 115] on p "Q2:" at bounding box center [171, 112] width 167 height 6
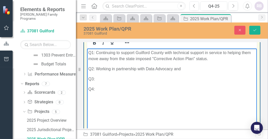
scroll to position [127, 0]
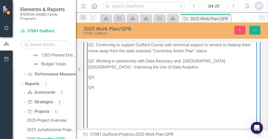
click at [205, 70] on p "Q2: Working in partnership with Data Advocacy and: [GEOGRAPHIC_DATA] [GEOGRAPHI…" at bounding box center [171, 64] width 167 height 12
click at [162, 70] on p "Q2: Working in partnership with Data Advocacy and Allies for Outcomes consultan…" at bounding box center [171, 64] width 167 height 12
click at [165, 70] on p "Q2: Working in partnership with Data Advocacy and Allies for Outcomes consultan…" at bounding box center [171, 64] width 167 height 12
click at [227, 70] on p "Q2: Working in partnership with Data Advocacy and Allies for Outcomes consultan…" at bounding box center [171, 64] width 167 height 12
click at [123, 70] on p "Q2: Working in partnership with Data Advocacy and Allies for Outcomes consultan…" at bounding box center [171, 64] width 167 height 12
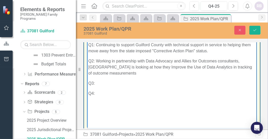
click at [124, 76] on p "Q2: Working in partnership with Data Advocacy and Allies for Outcomes consultan…" at bounding box center [171, 67] width 167 height 18
drag, startPoint x: 240, startPoint y: 89, endPoint x: 247, endPoint y: 84, distance: 8.4
click at [241, 76] on p "Q2: Working in partnership with Data Advocacy and Allies for Outcomes consultan…" at bounding box center [171, 67] width 167 height 18
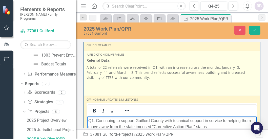
scroll to position [76, 0]
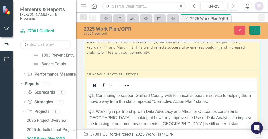
click at [257, 31] on button "Save" at bounding box center [254, 30] width 11 height 9
